Goal: Task Accomplishment & Management: Use online tool/utility

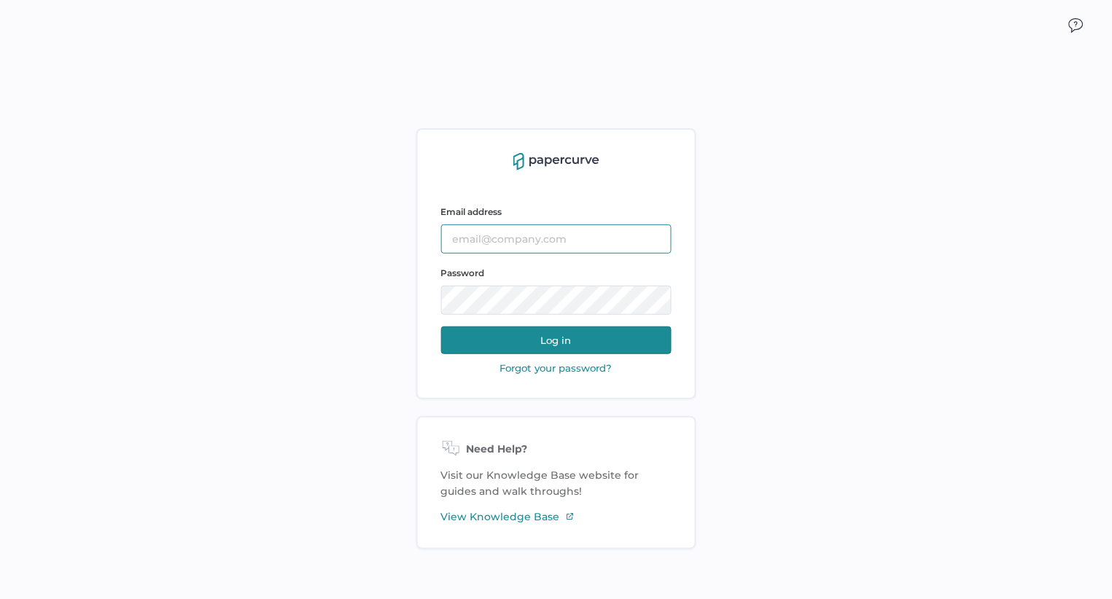
type input "Slee@saolrx.com"
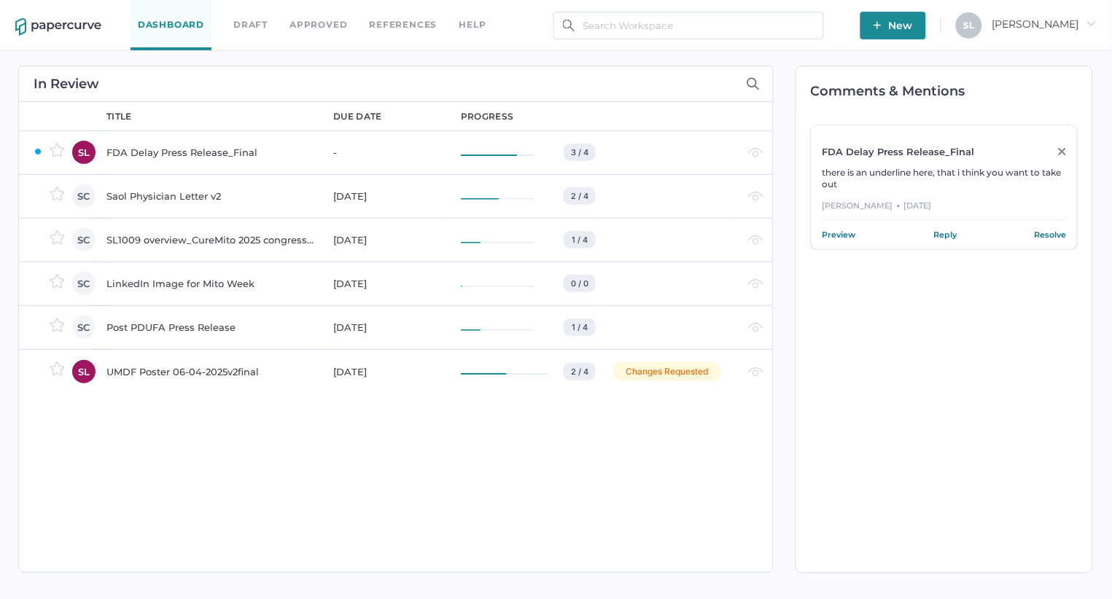
click at [173, 282] on div "LinkedIn Image for Mito Week" at bounding box center [210, 283] width 209 height 17
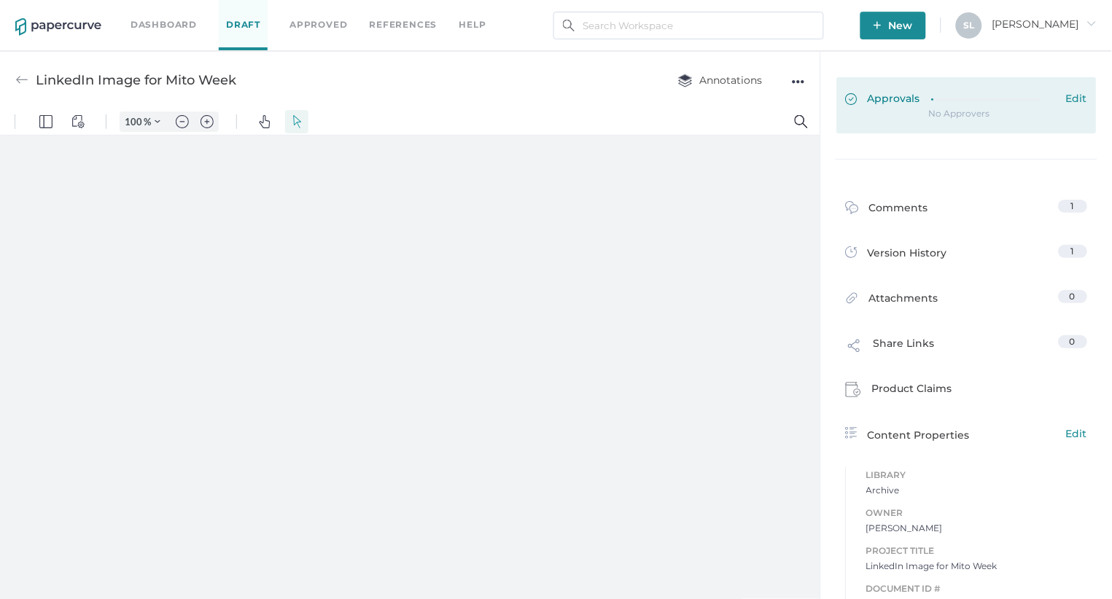
type input "135"
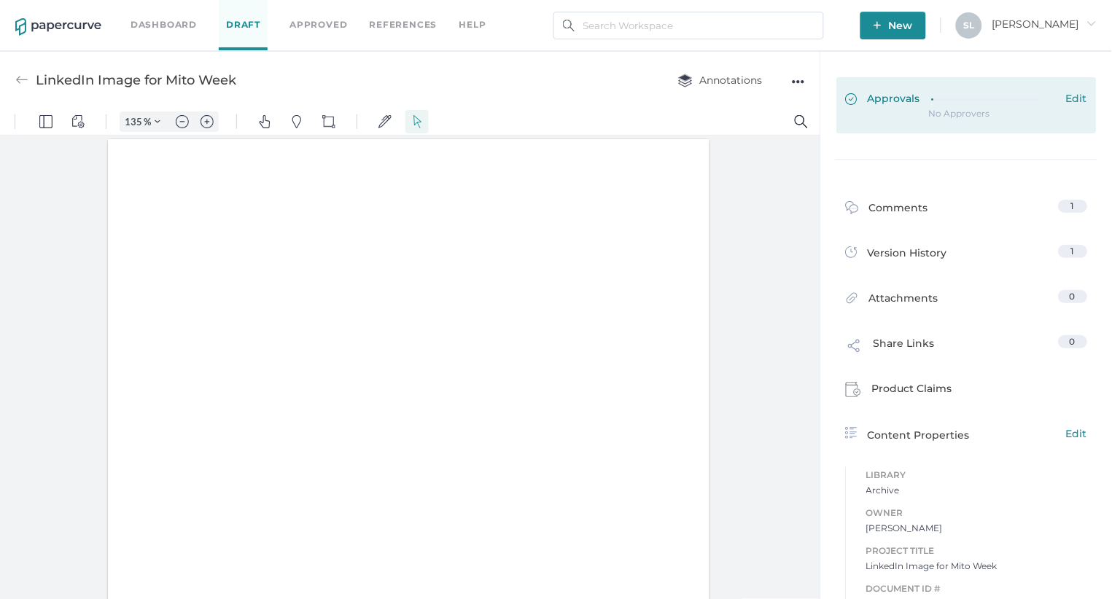
scroll to position [1, 0]
click at [865, 98] on span at bounding box center [857, 100] width 23 height 16
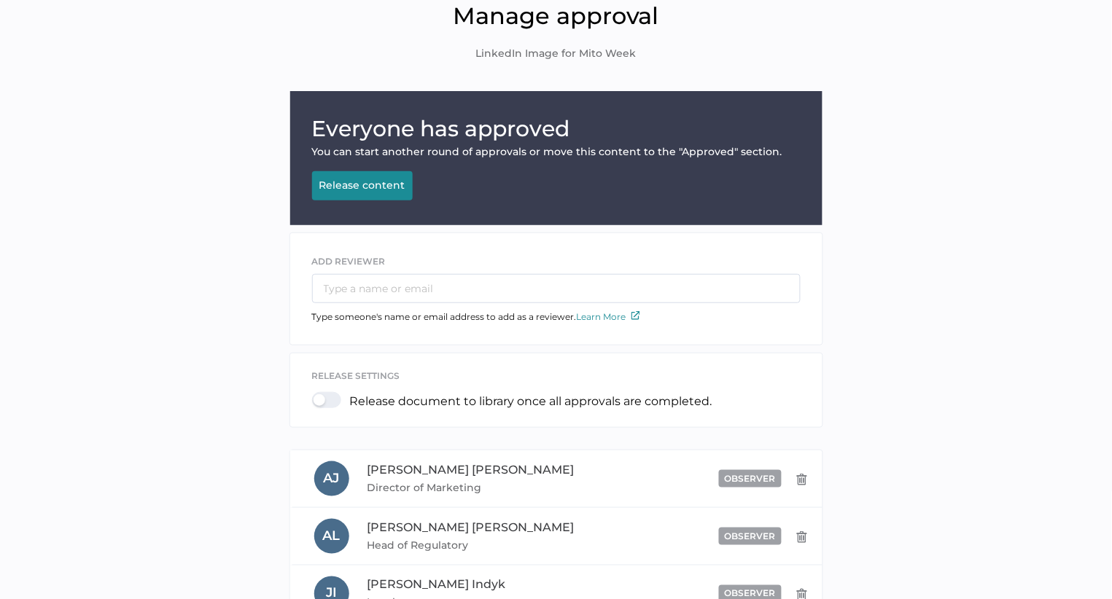
scroll to position [66, 0]
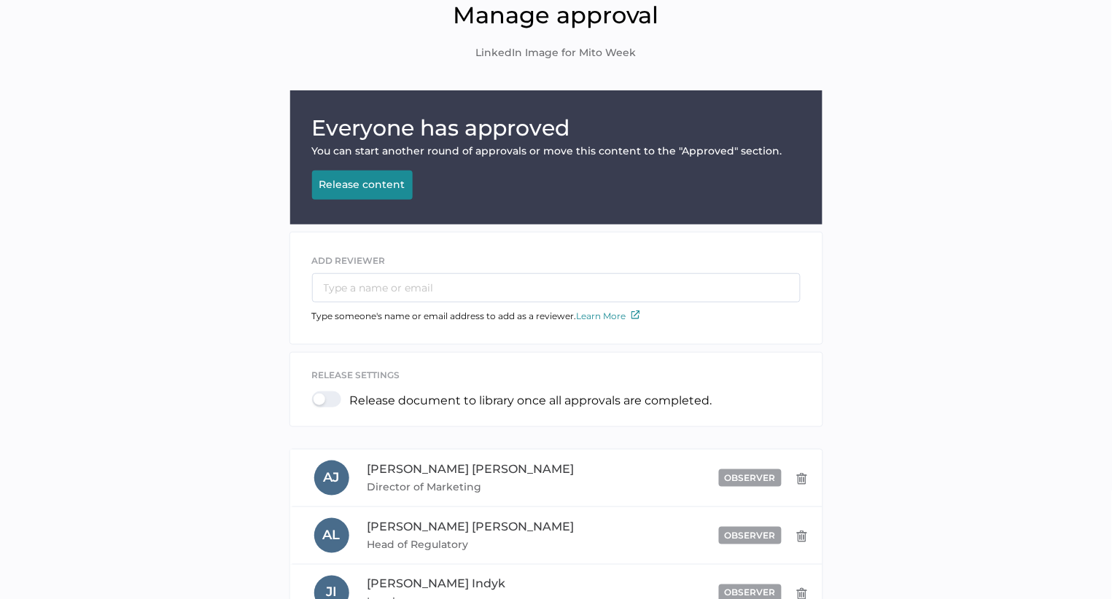
click at [368, 195] on button "Release content Releasing..." at bounding box center [362, 185] width 101 height 29
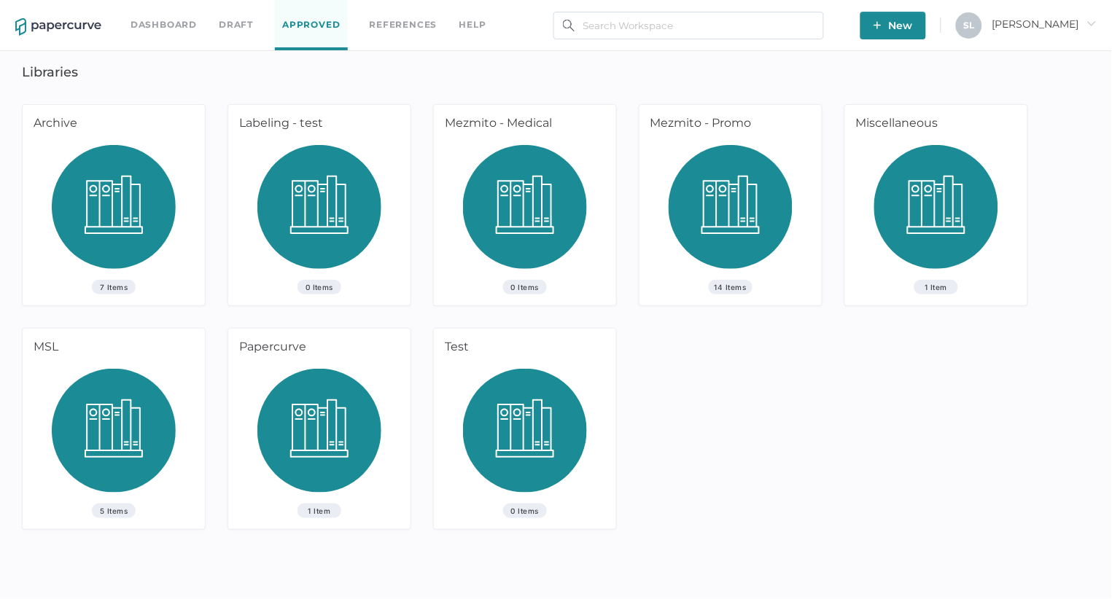
click at [134, 222] on img at bounding box center [114, 212] width 124 height 135
